Goal: Communication & Community: Ask a question

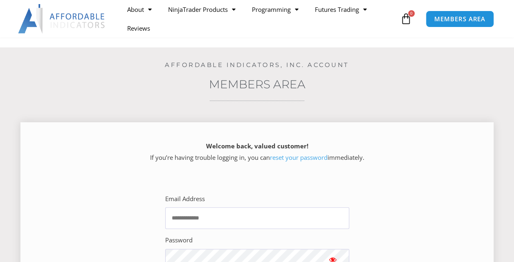
scroll to position [123, 0]
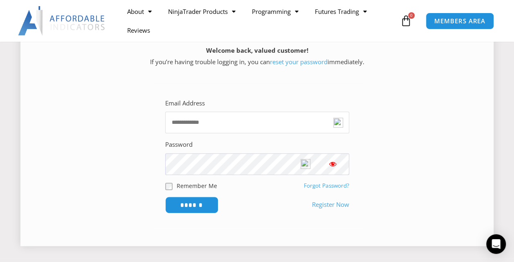
click at [255, 123] on input "Email Address" at bounding box center [257, 123] width 184 height 22
type input "**********"
click at [188, 202] on input "******" at bounding box center [192, 205] width 56 height 18
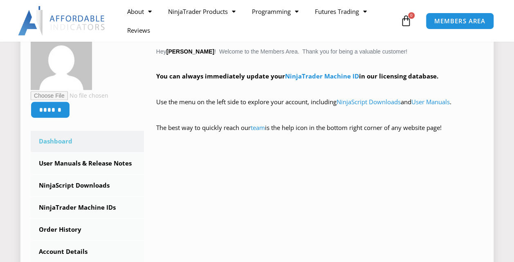
scroll to position [204, 0]
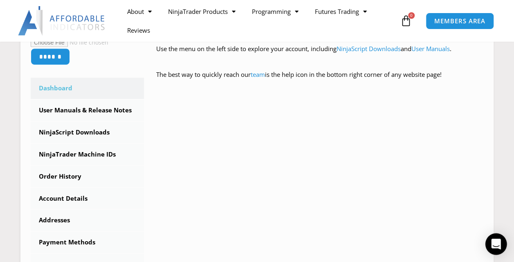
click at [491, 244] on div "Open Intercom Messenger" at bounding box center [496, 244] width 22 height 22
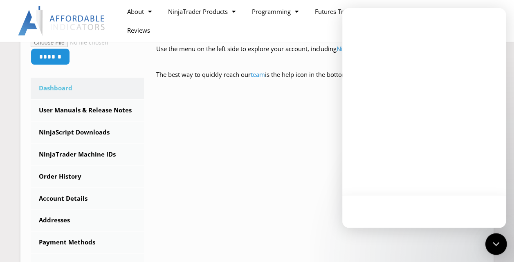
scroll to position [0, 0]
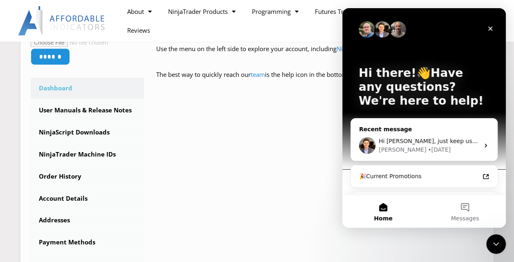
click at [448, 139] on span "Hi Janelle, just keep us posted if you need additional help on this!" at bounding box center [487, 141] width 217 height 7
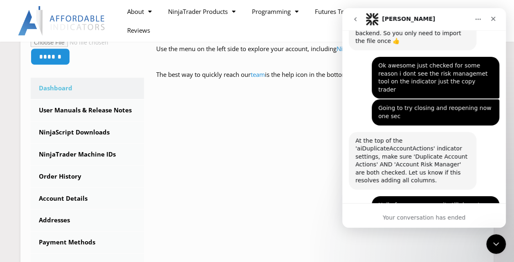
scroll to position [1410, 0]
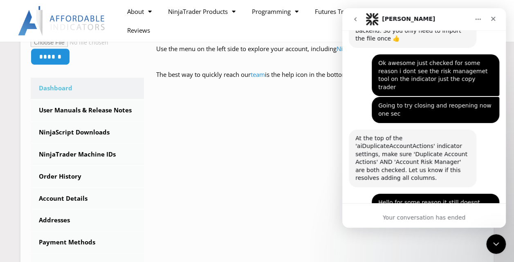
click at [420, 220] on div "Your conversation has ended" at bounding box center [424, 215] width 164 height 25
click at [354, 18] on icon "go back" at bounding box center [355, 19] width 7 height 7
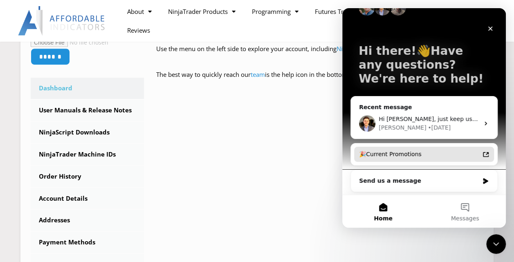
scroll to position [22, 0]
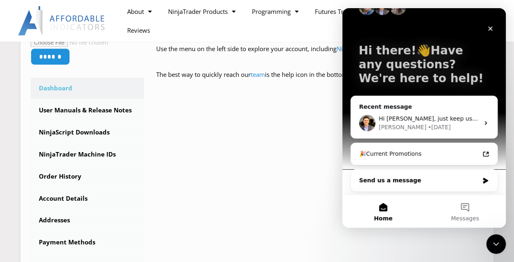
click at [403, 184] on div "Send us a message" at bounding box center [424, 181] width 146 height 22
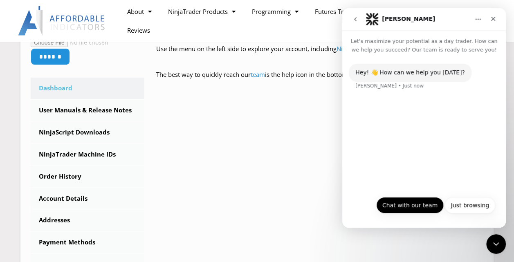
click at [427, 206] on button "Chat with our team" at bounding box center [409, 205] width 67 height 16
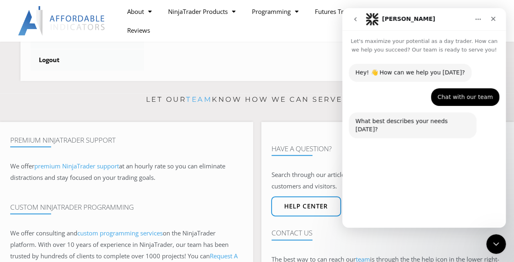
scroll to position [450, 0]
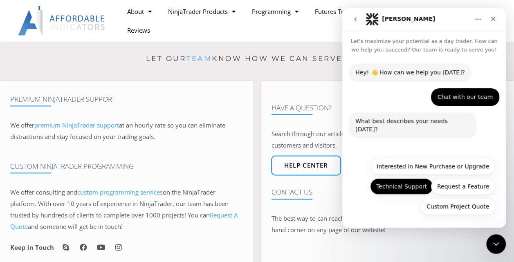
click at [405, 187] on button "Technical Support" at bounding box center [401, 186] width 63 height 16
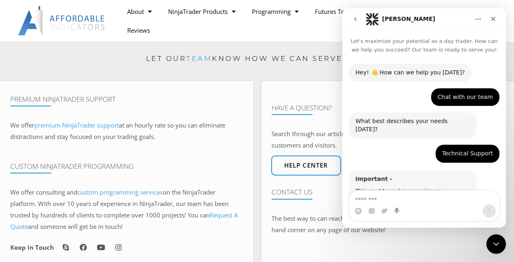
scroll to position [49, 0]
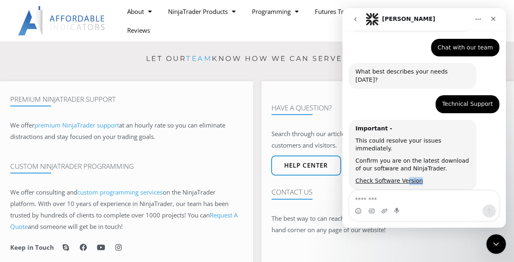
drag, startPoint x: 398, startPoint y: 164, endPoint x: 466, endPoint y: 161, distance: 68.3
click at [466, 161] on div "Important - This could resolve your issues immediately. Confirm you are on the …" at bounding box center [412, 155] width 114 height 61
drag, startPoint x: 466, startPoint y: 161, endPoint x: 469, endPoint y: 176, distance: 15.3
click at [469, 176] on div "Important - This could resolve your issues immediately. Confirm you are on the …" at bounding box center [424, 164] width 150 height 88
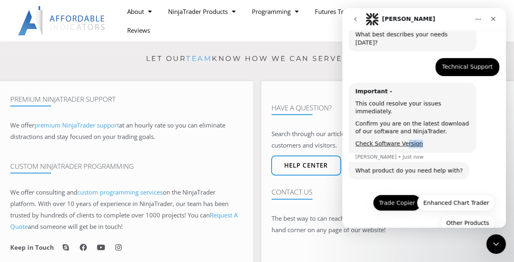
click at [390, 195] on button "Trade Copier" at bounding box center [397, 203] width 48 height 16
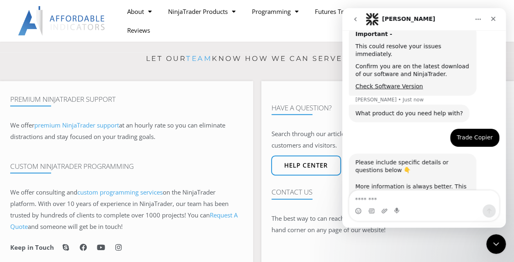
scroll to position [157, 0]
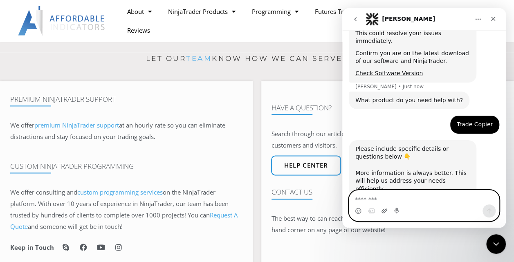
click at [384, 211] on icon "Upload attachment" at bounding box center [384, 211] width 7 height 7
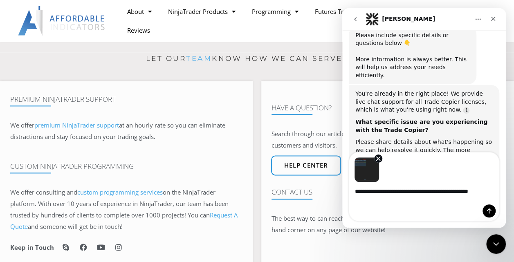
scroll to position [278, 0]
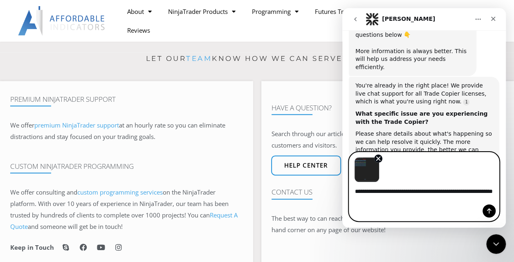
click at [423, 204] on textarea "**********" at bounding box center [424, 193] width 150 height 22
click at [367, 191] on textarea "**********" at bounding box center [424, 193] width 150 height 22
type textarea "**********"
click at [489, 212] on icon "Send a message…" at bounding box center [489, 211] width 7 height 7
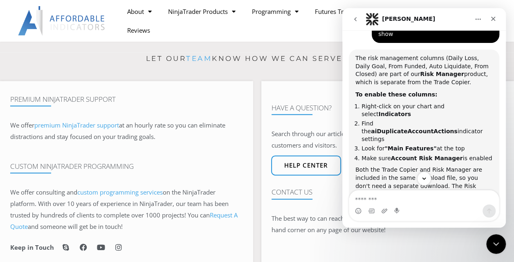
scroll to position [536, 0]
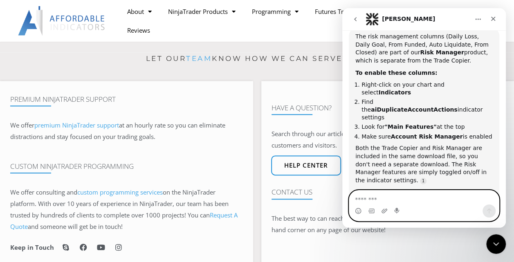
click at [382, 201] on textarea "Message…" at bounding box center [424, 198] width 150 height 14
type textarea "*"
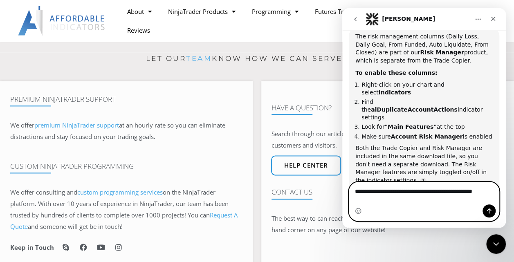
scroll to position [544, 0]
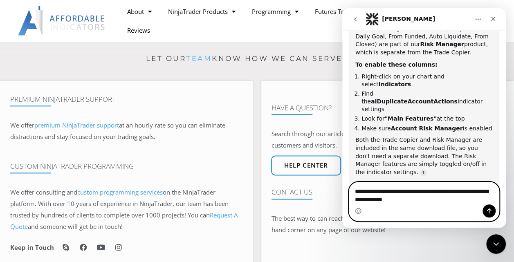
type textarea "**********"
click at [485, 212] on button "Send a message…" at bounding box center [488, 210] width 13 height 13
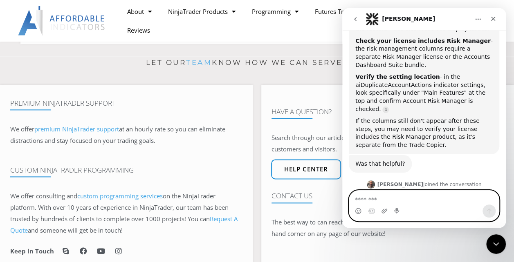
scroll to position [830, 0]
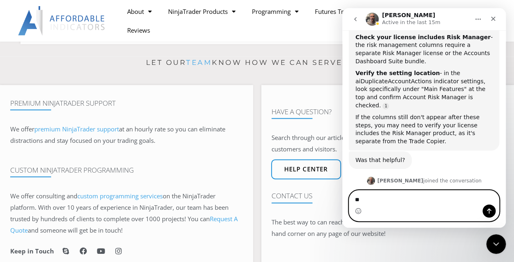
type textarea "*"
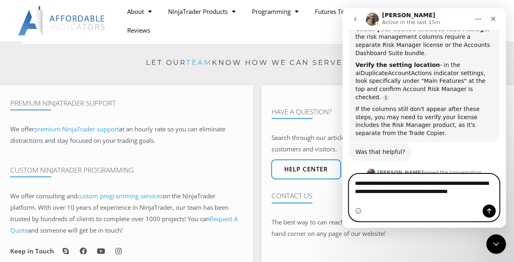
scroll to position [847, 0]
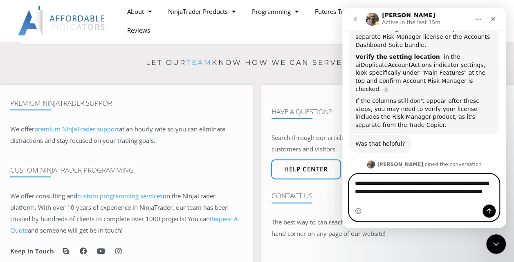
type textarea "**********"
click at [490, 211] on icon "Send a message…" at bounding box center [489, 211] width 4 height 5
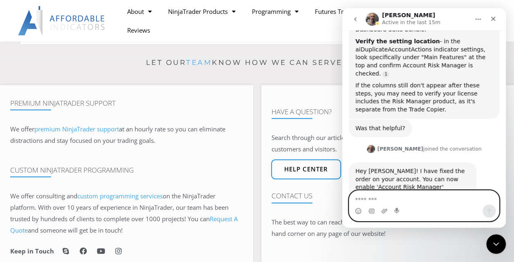
scroll to position [871, 0]
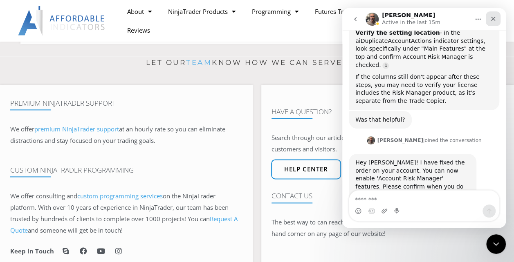
click at [498, 20] on div "Close" at bounding box center [493, 18] width 15 height 15
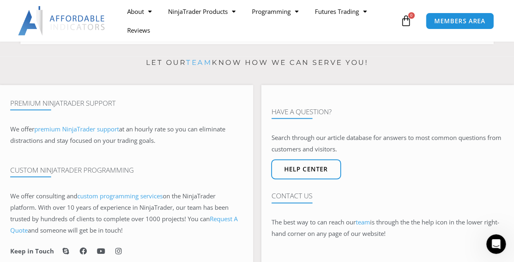
scroll to position [863, 0]
